Goal: Navigation & Orientation: Find specific page/section

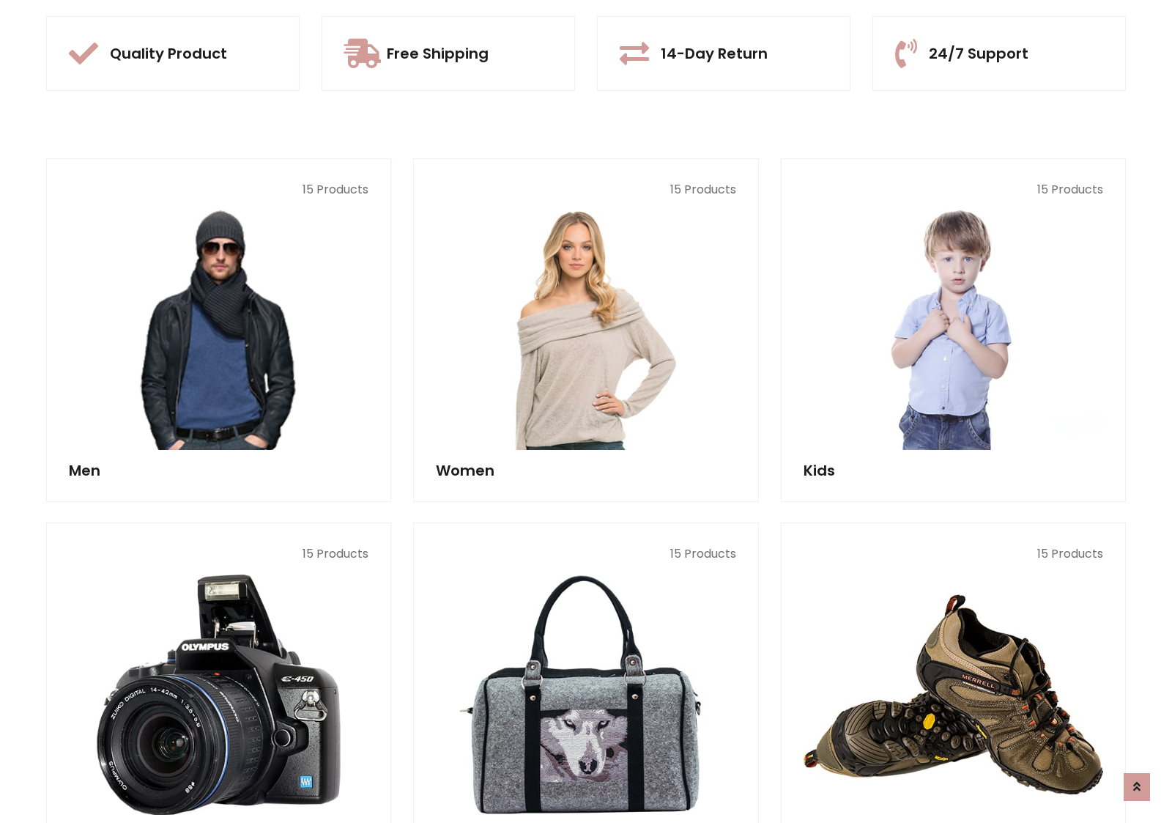
scroll to position [1379, 0]
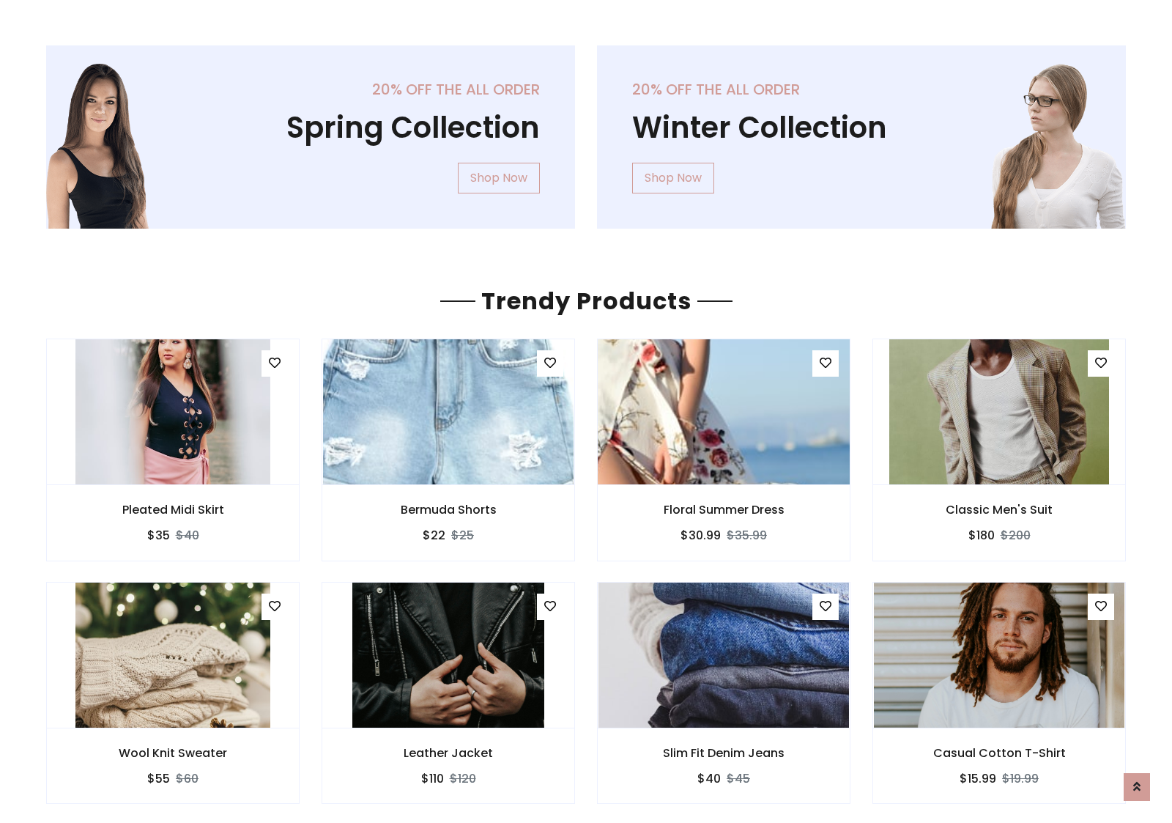
click at [724, 411] on img at bounding box center [724, 412] width 300 height 352
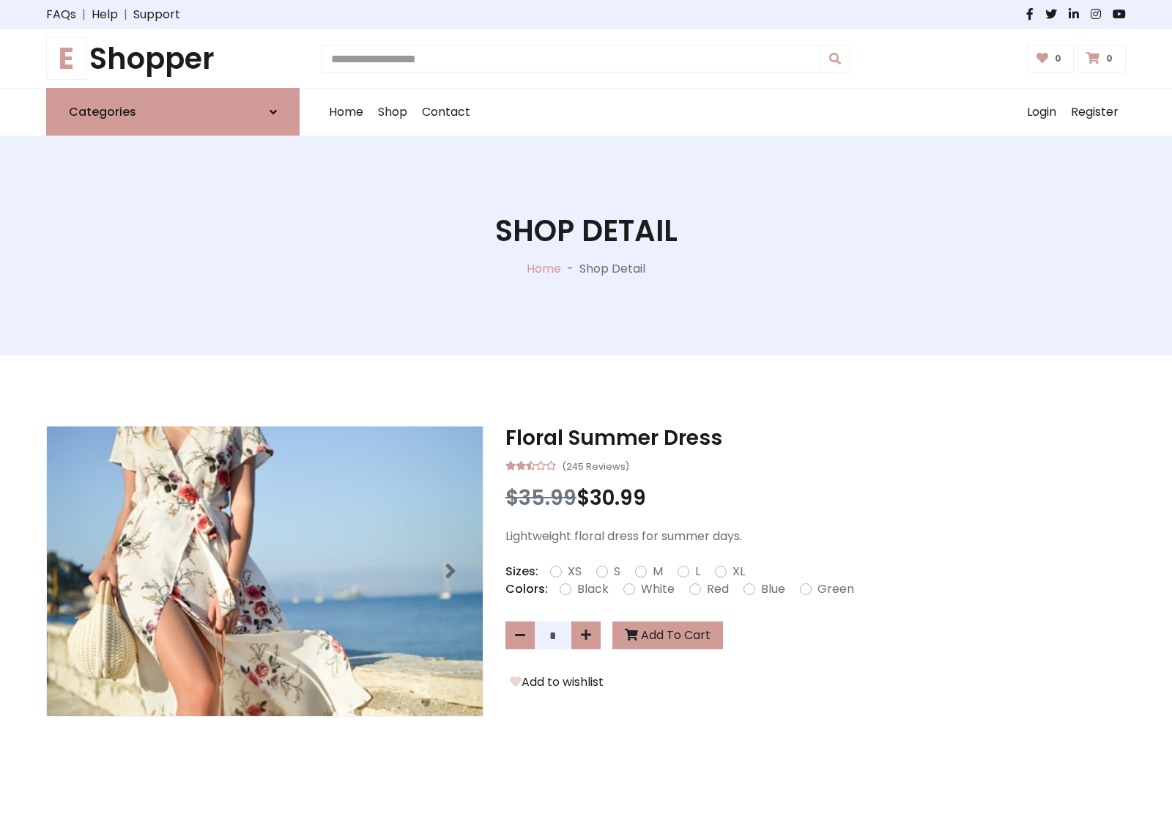
click at [173, 59] on h1 "E Shopper" at bounding box center [173, 58] width 254 height 35
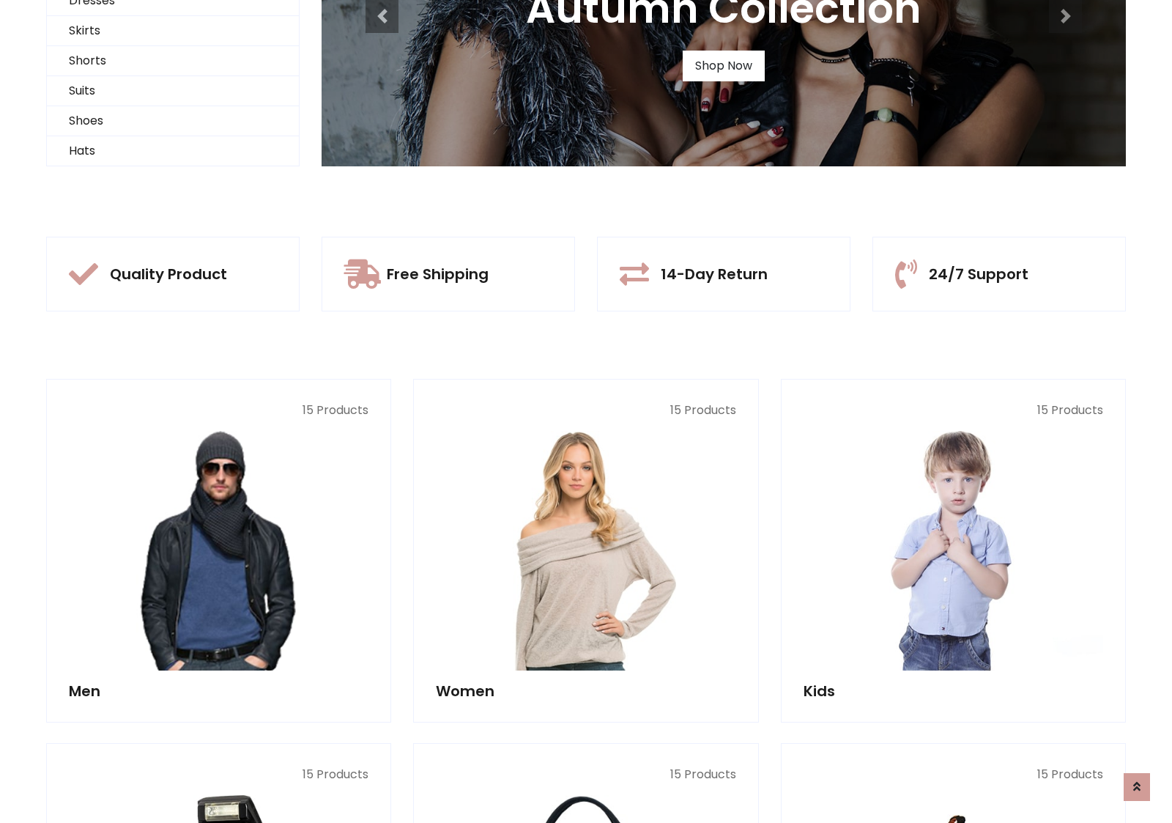
scroll to position [141, 0]
